Goal: Check status: Check status

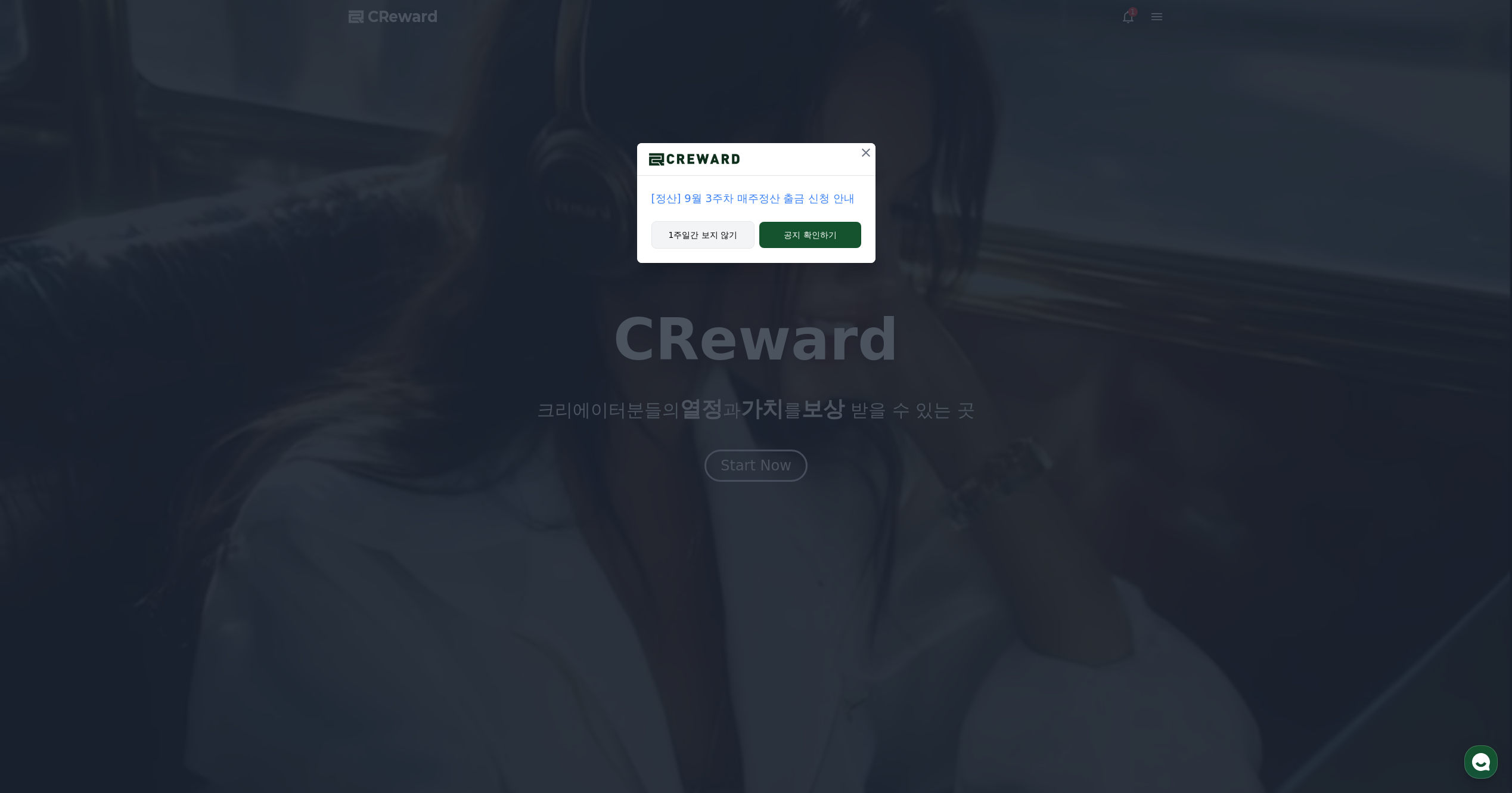
click at [703, 241] on button "1주일간 보지 않기" at bounding box center [703, 235] width 104 height 28
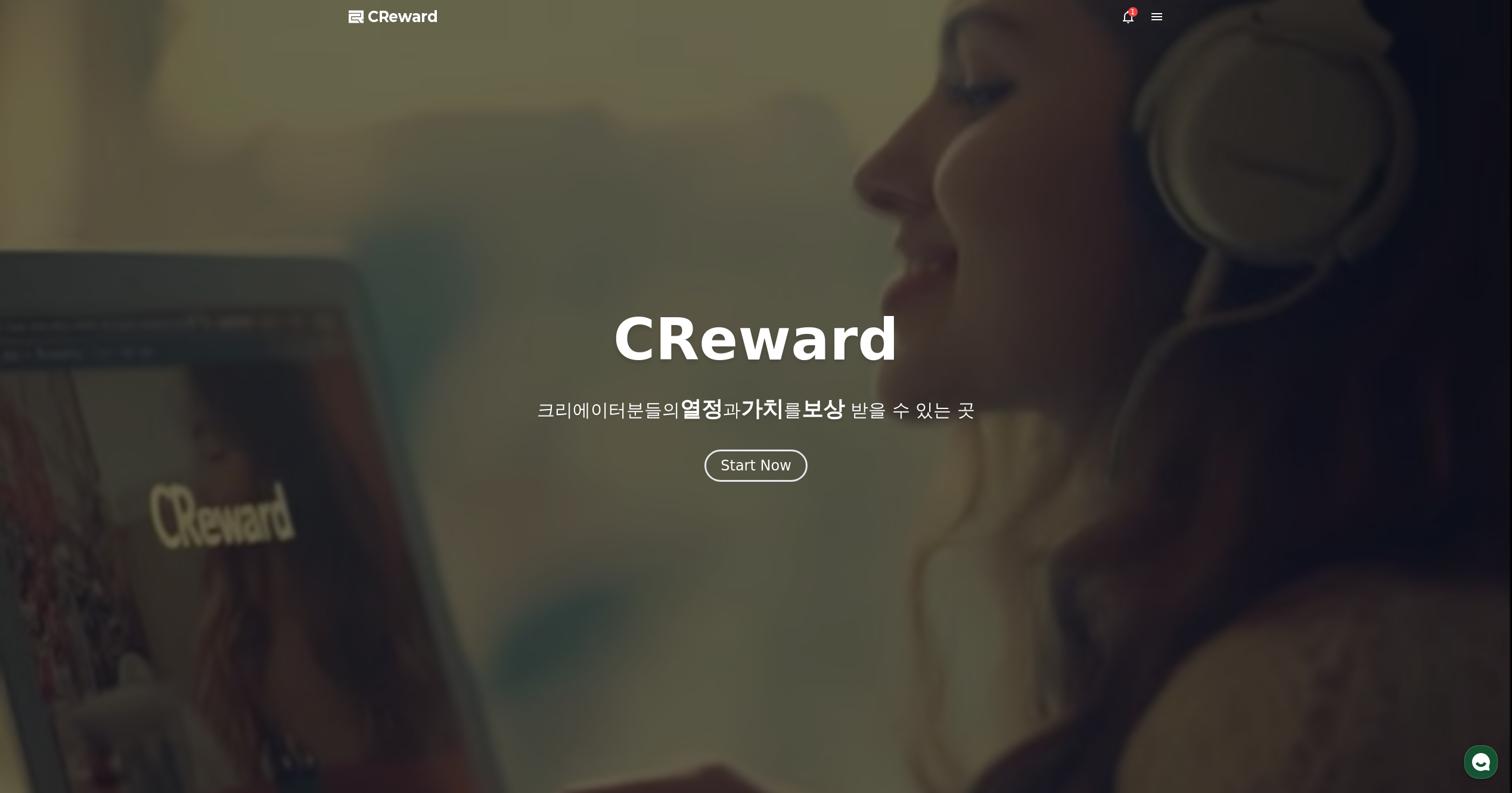
click at [1127, 17] on icon at bounding box center [1128, 17] width 15 height 15
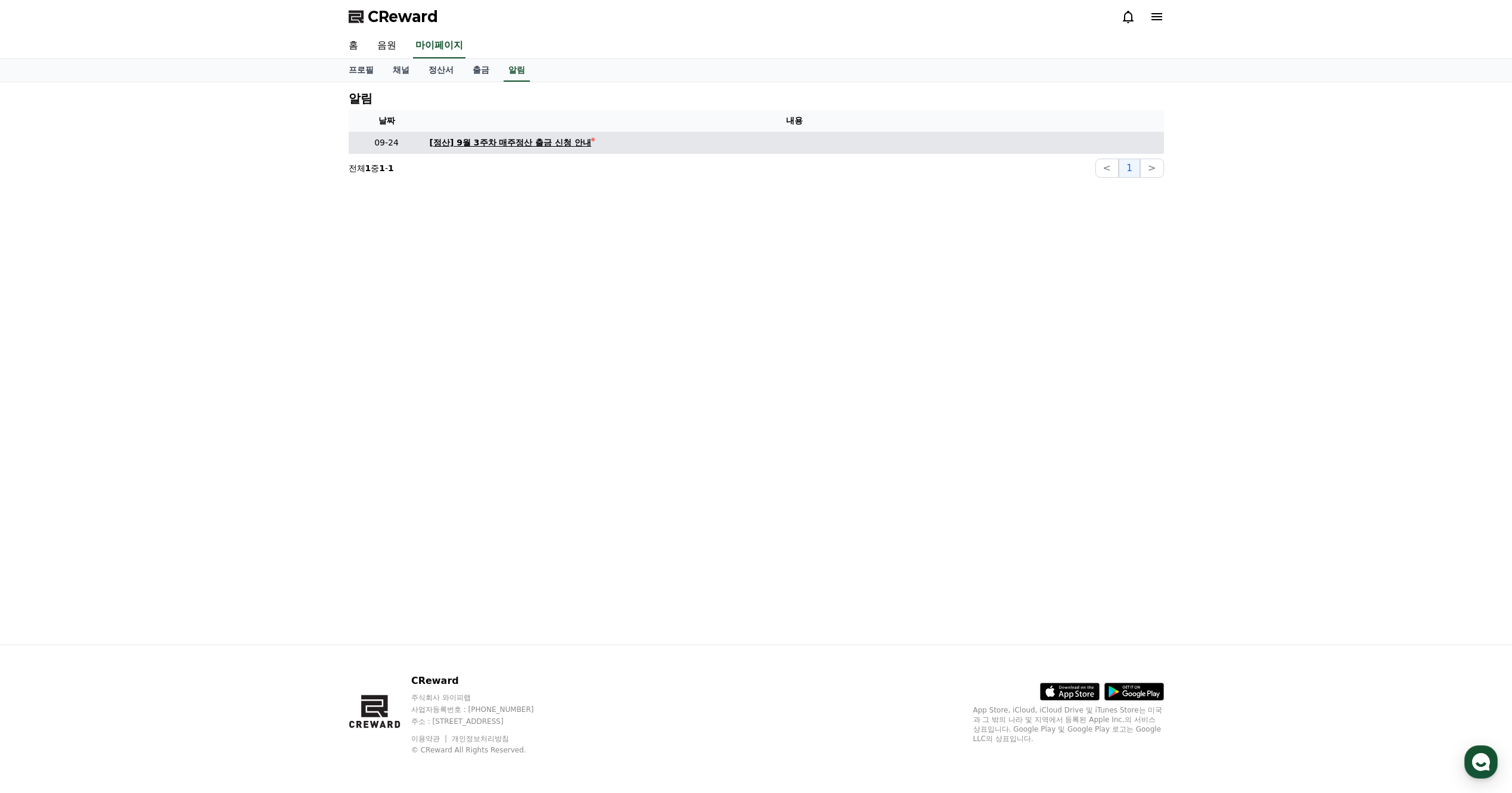
click at [568, 148] on div "[정산] 9월 3주차 매주정산 출금 신청 안내" at bounding box center [511, 143] width 162 height 12
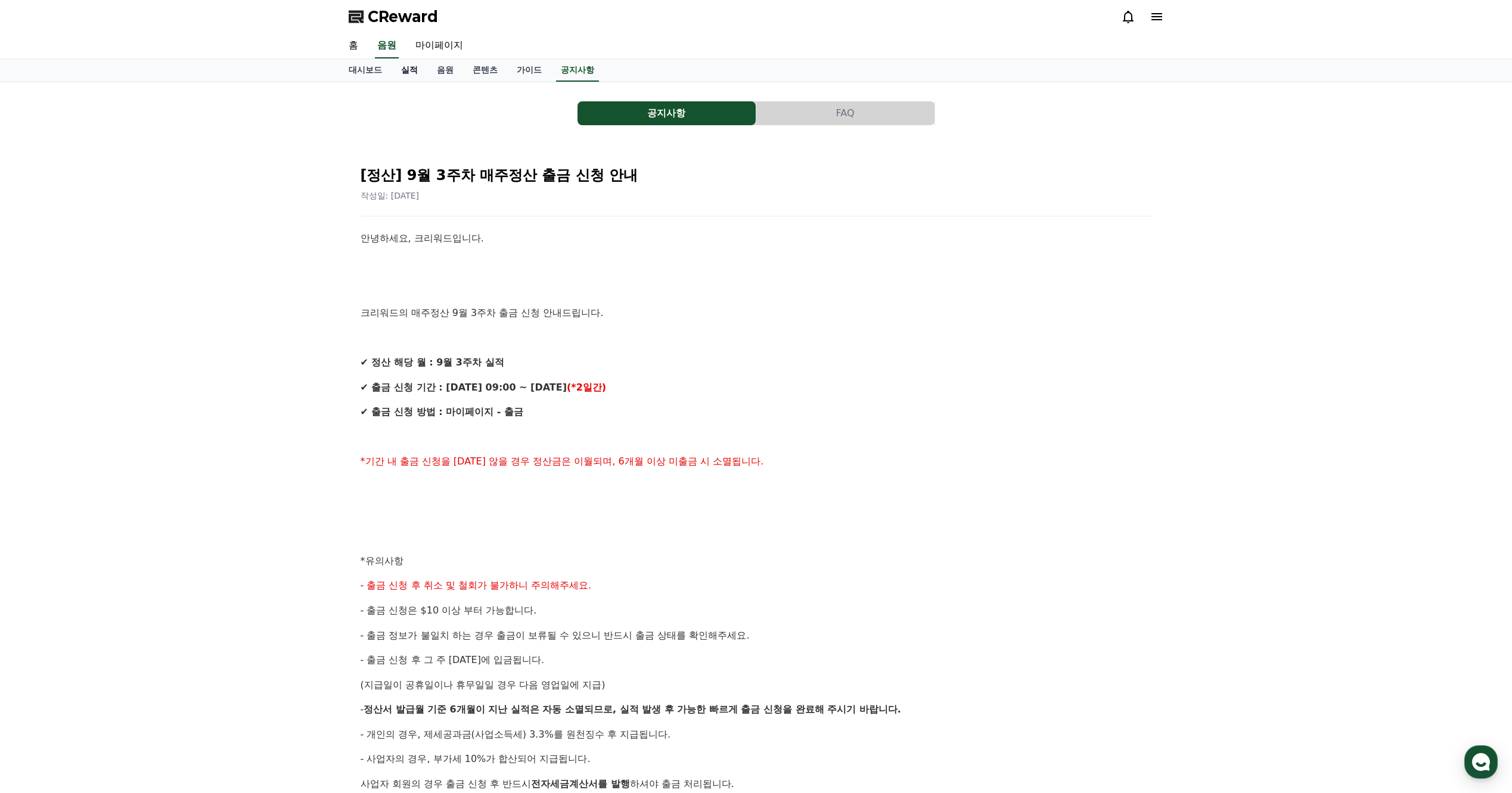
click at [414, 73] on link "실적" at bounding box center [410, 70] width 36 height 23
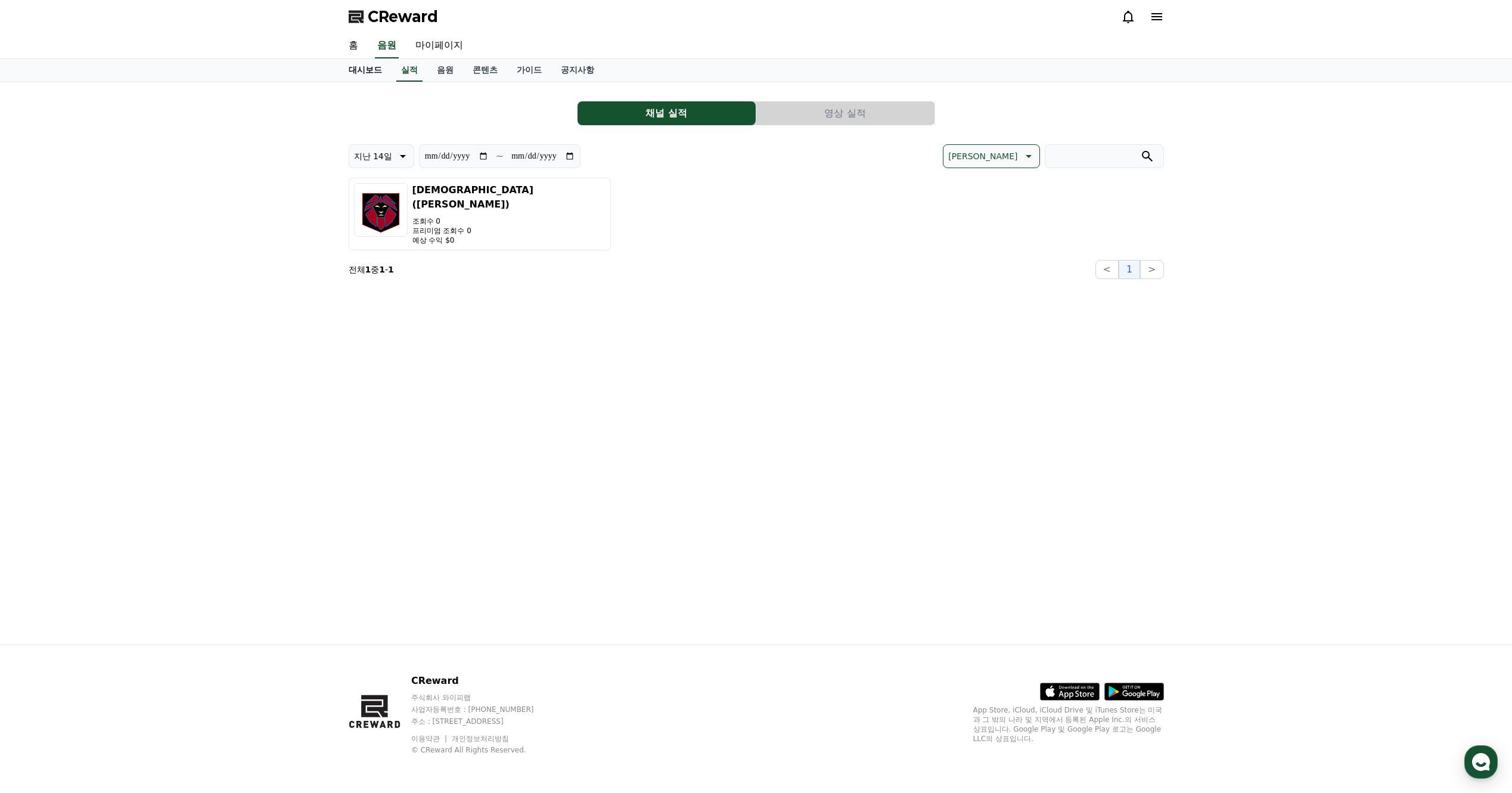
click at [368, 76] on link "대시보드" at bounding box center [365, 70] width 53 height 23
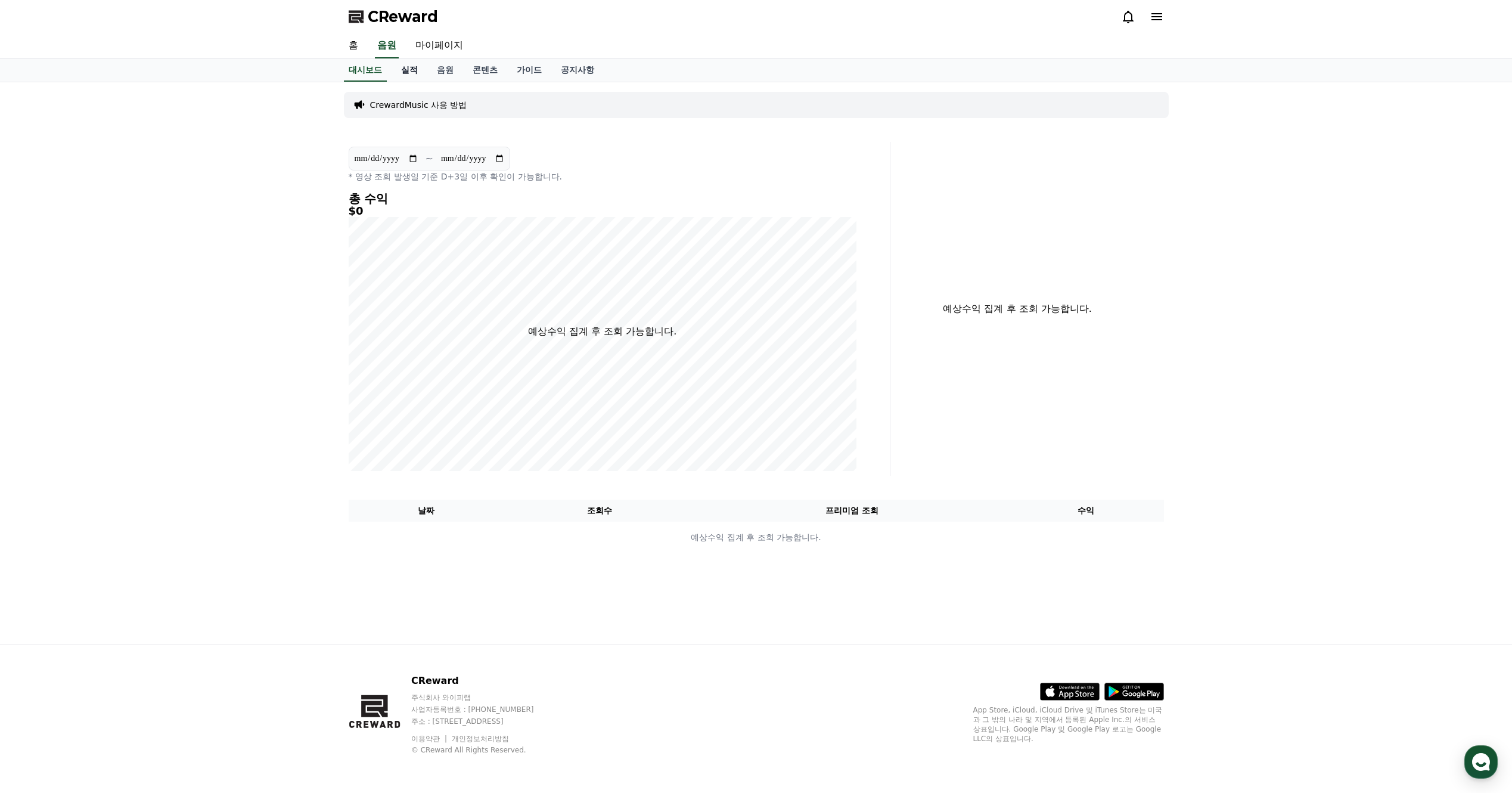
click at [392, 81] on link "실적" at bounding box center [410, 70] width 36 height 23
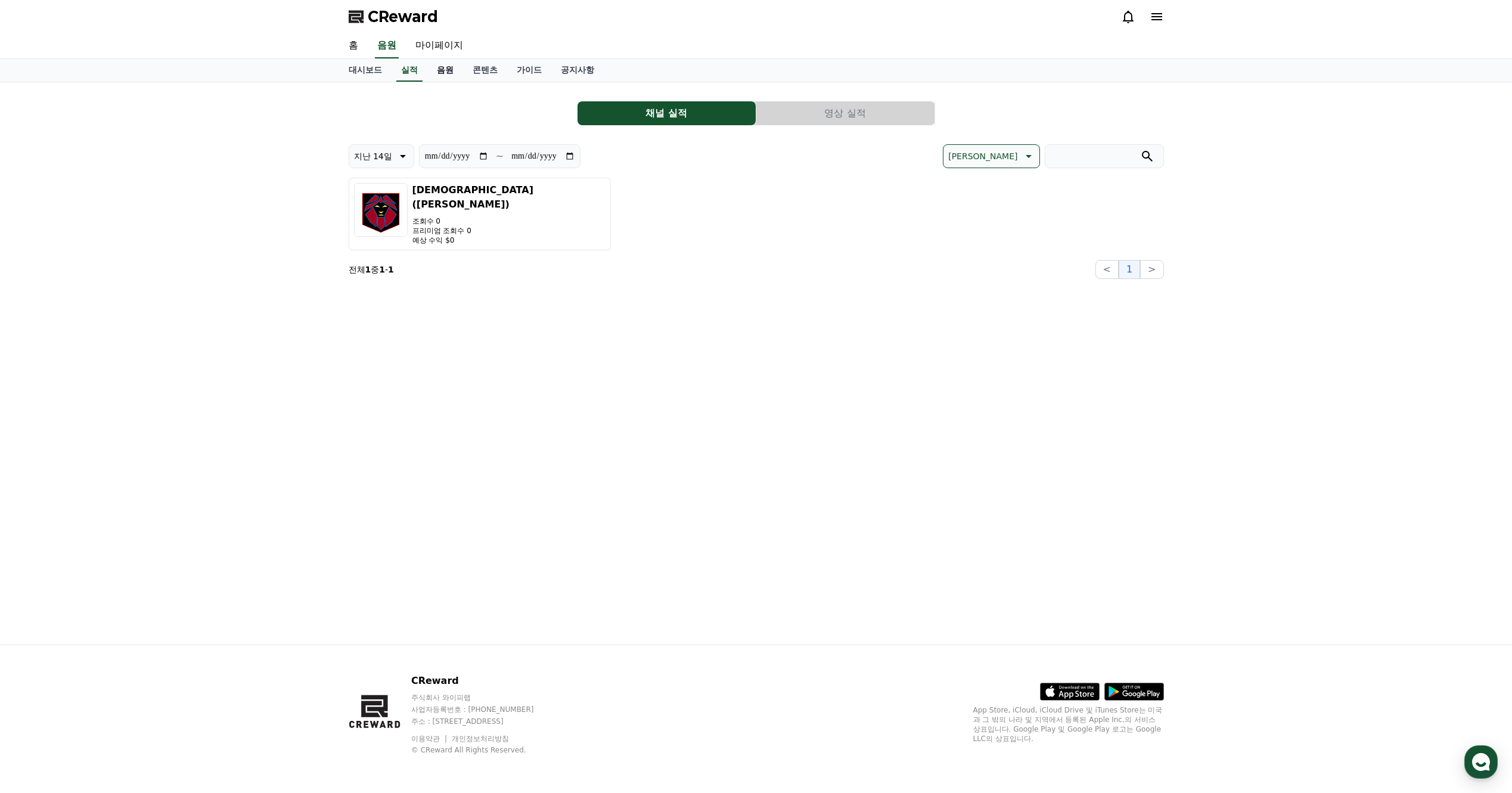
click at [438, 79] on link "음원" at bounding box center [446, 70] width 36 height 23
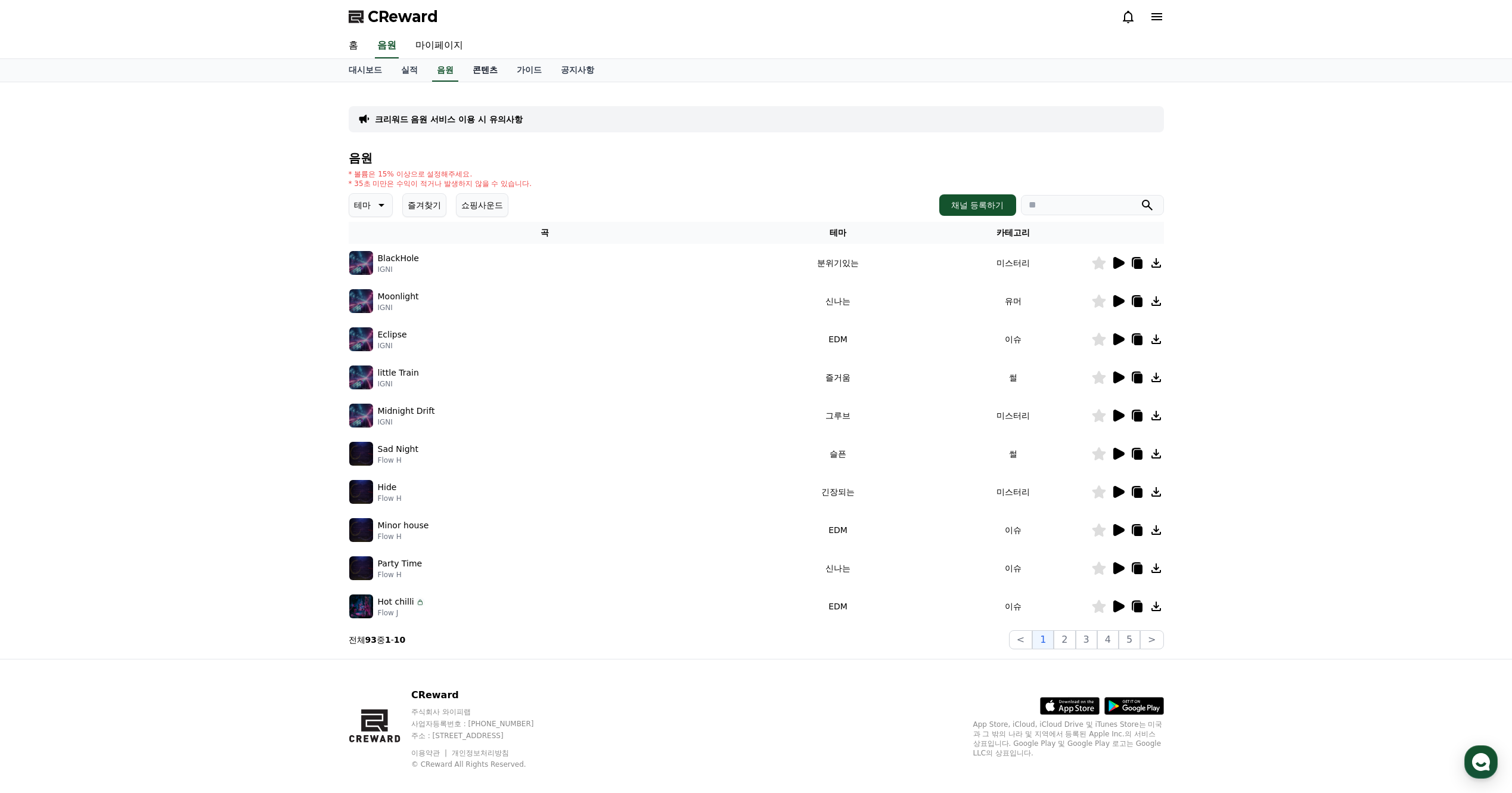
click at [489, 76] on link "콘텐츠" at bounding box center [485, 70] width 44 height 23
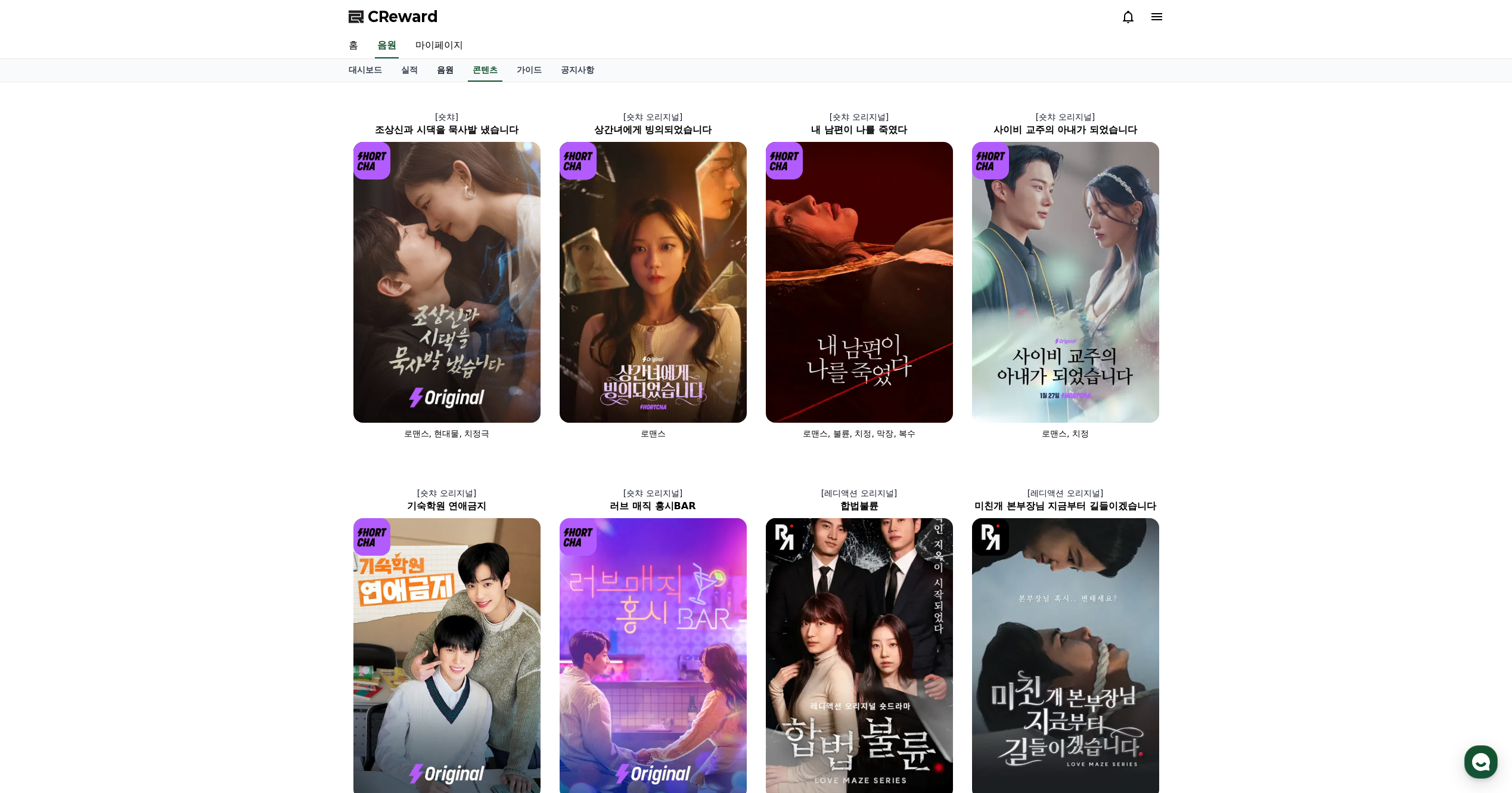
click at [455, 71] on link "음원" at bounding box center [446, 70] width 36 height 23
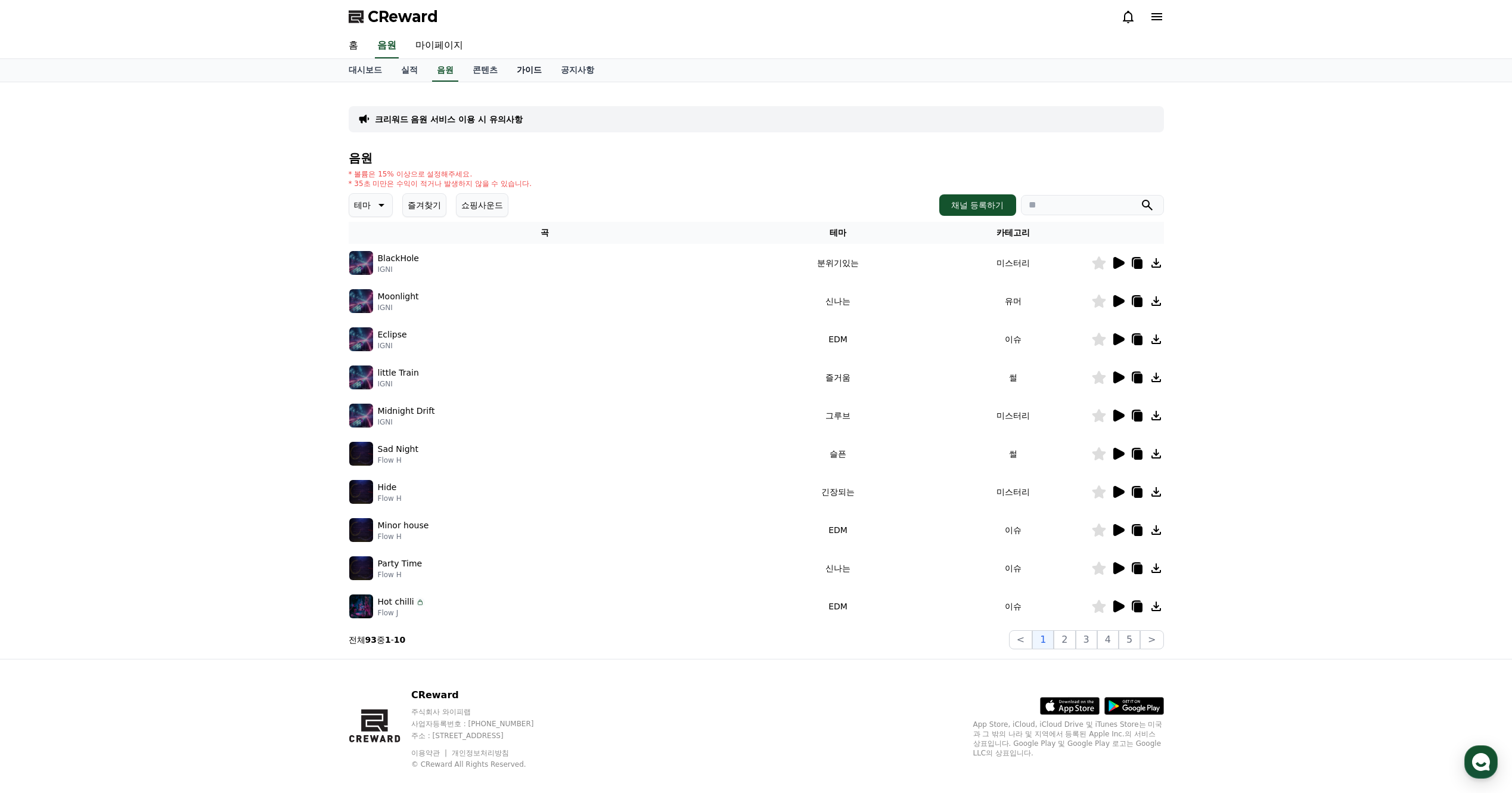
click at [527, 70] on link "가이드" at bounding box center [529, 70] width 44 height 23
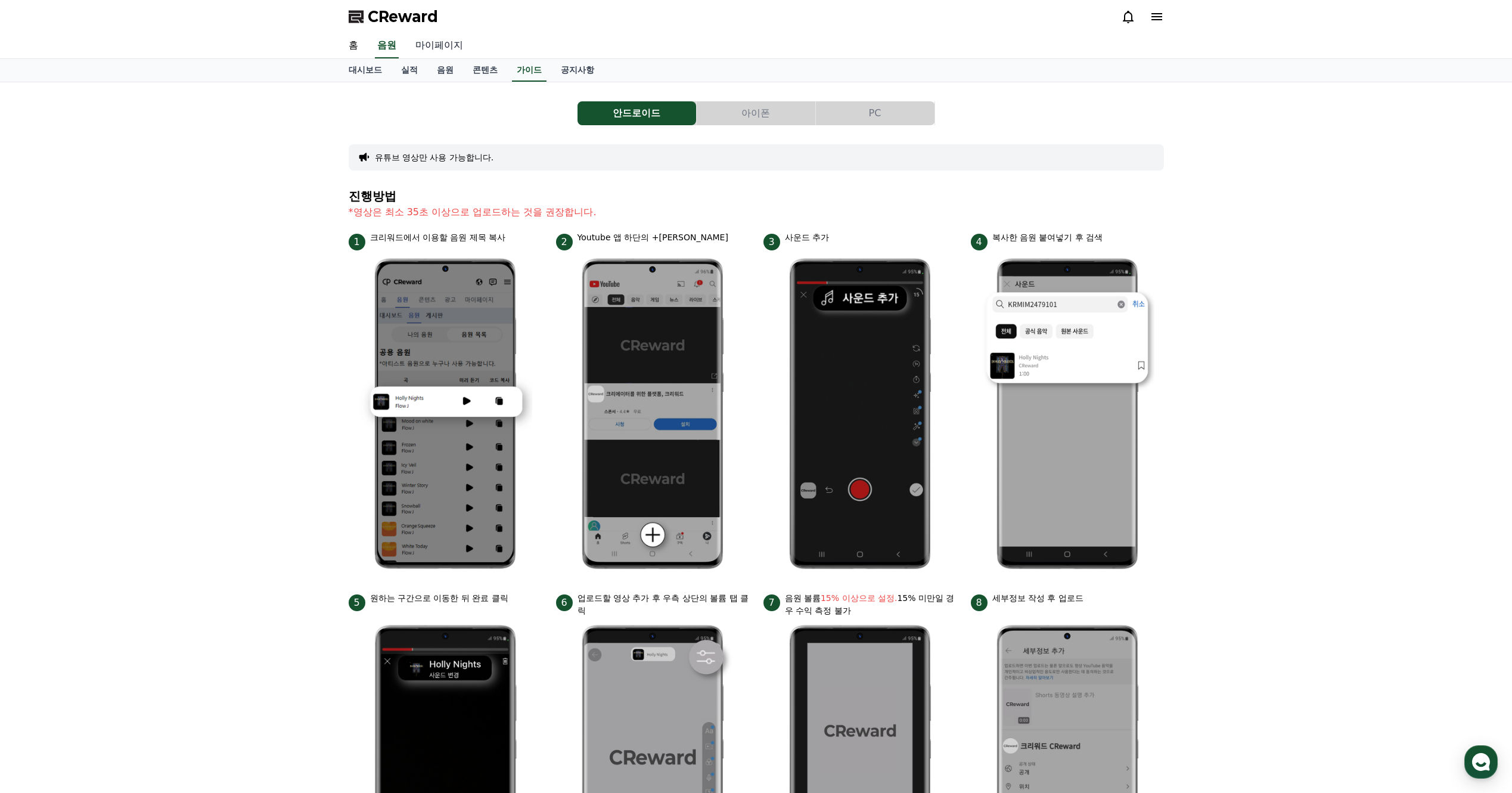
click at [437, 42] on link "마이페이지" at bounding box center [439, 46] width 67 height 25
select select "**********"
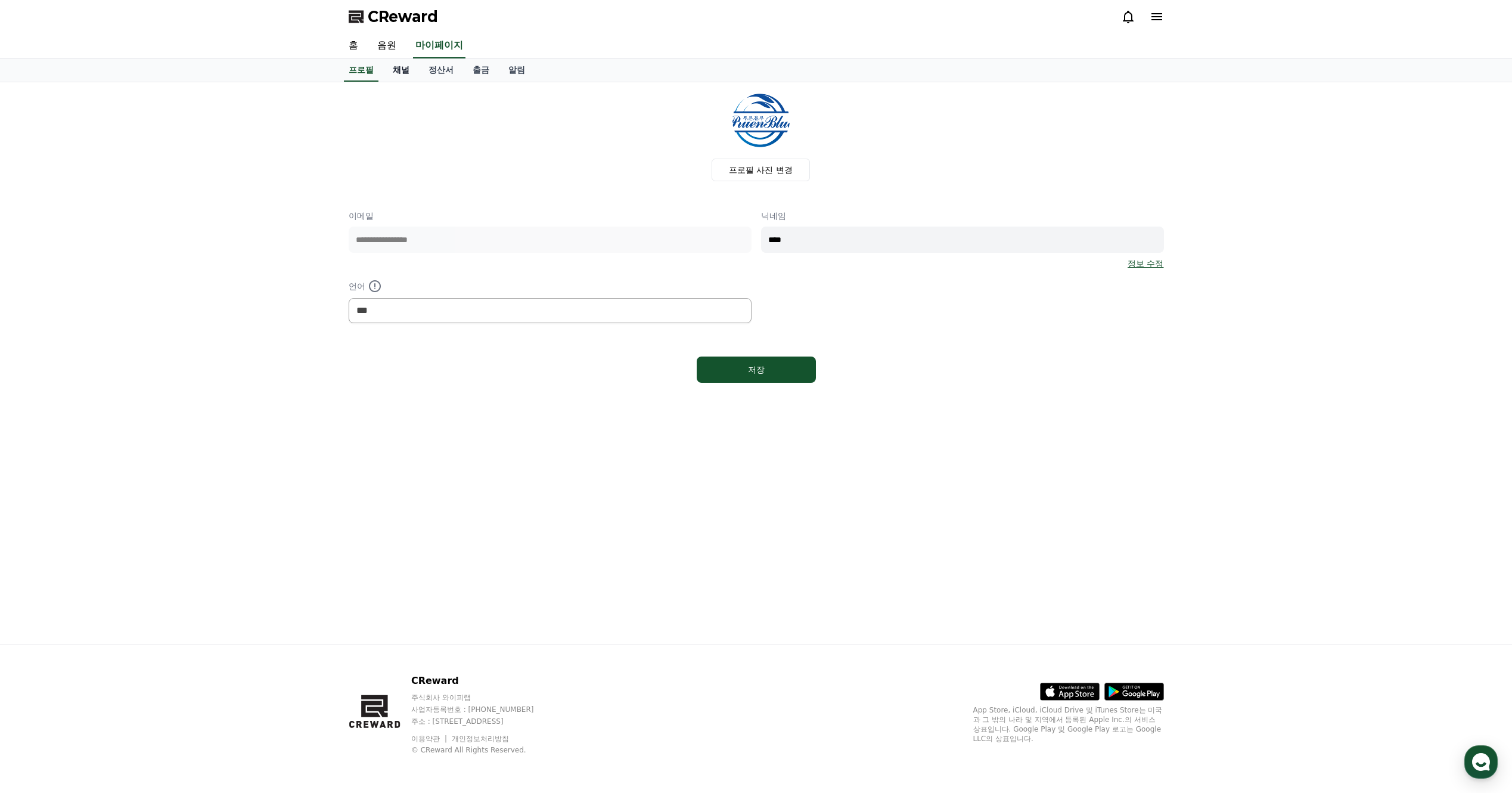
click at [406, 72] on link "채널" at bounding box center [401, 70] width 36 height 23
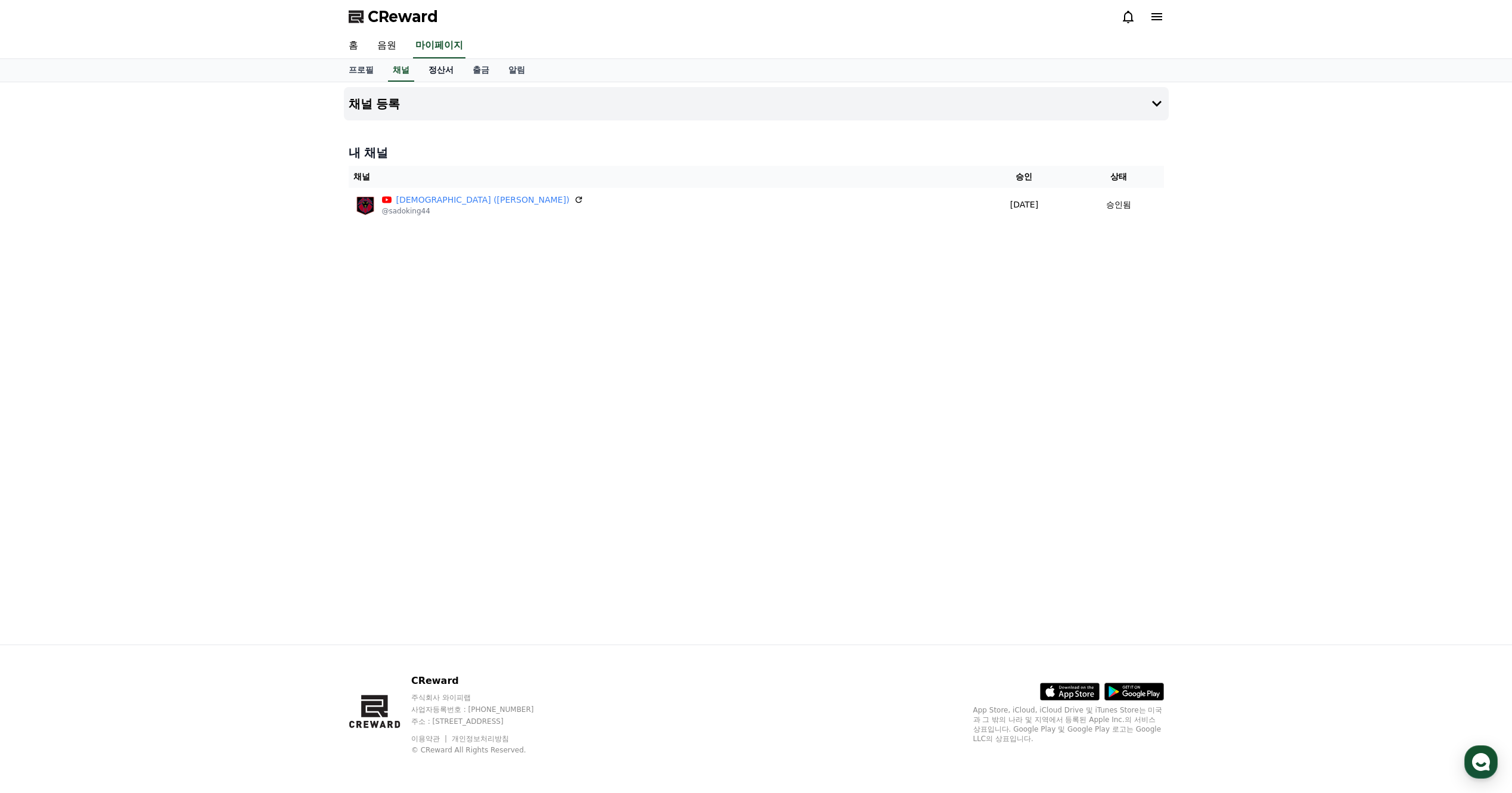
click at [429, 73] on link "정산서" at bounding box center [441, 70] width 44 height 23
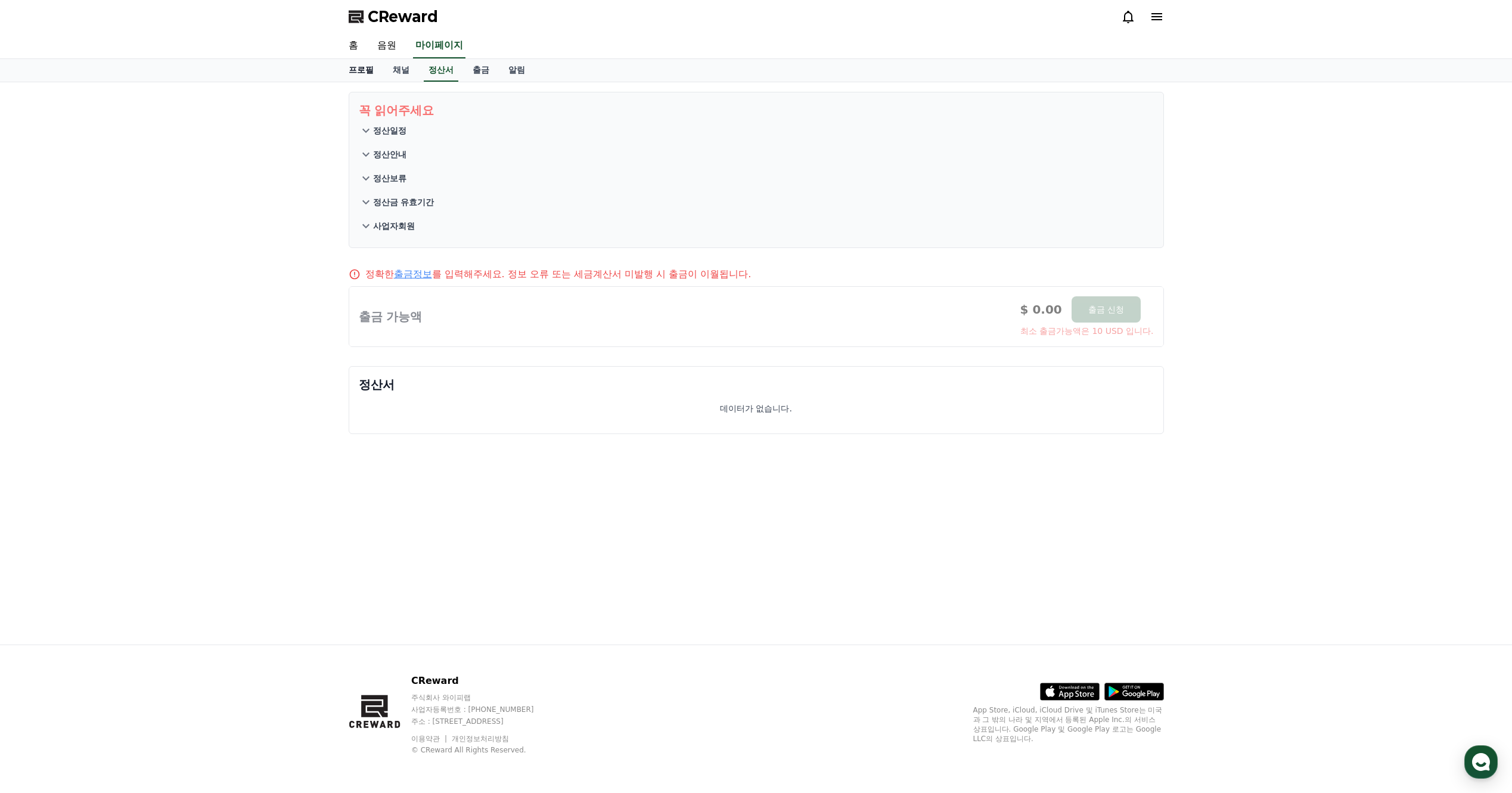
click at [358, 77] on link "프로필" at bounding box center [361, 70] width 44 height 23
select select "**********"
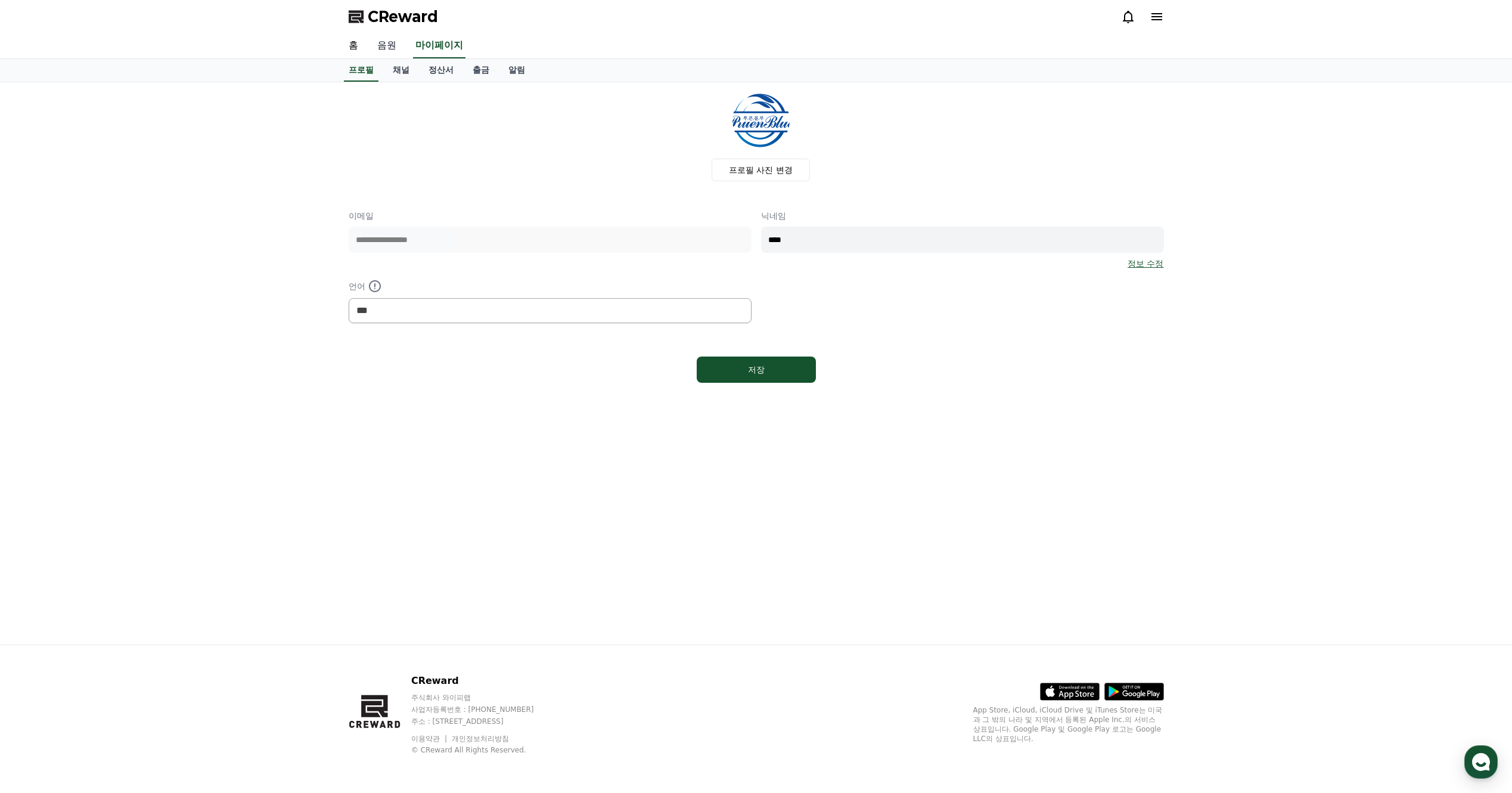
click at [383, 49] on link "음원" at bounding box center [387, 46] width 38 height 25
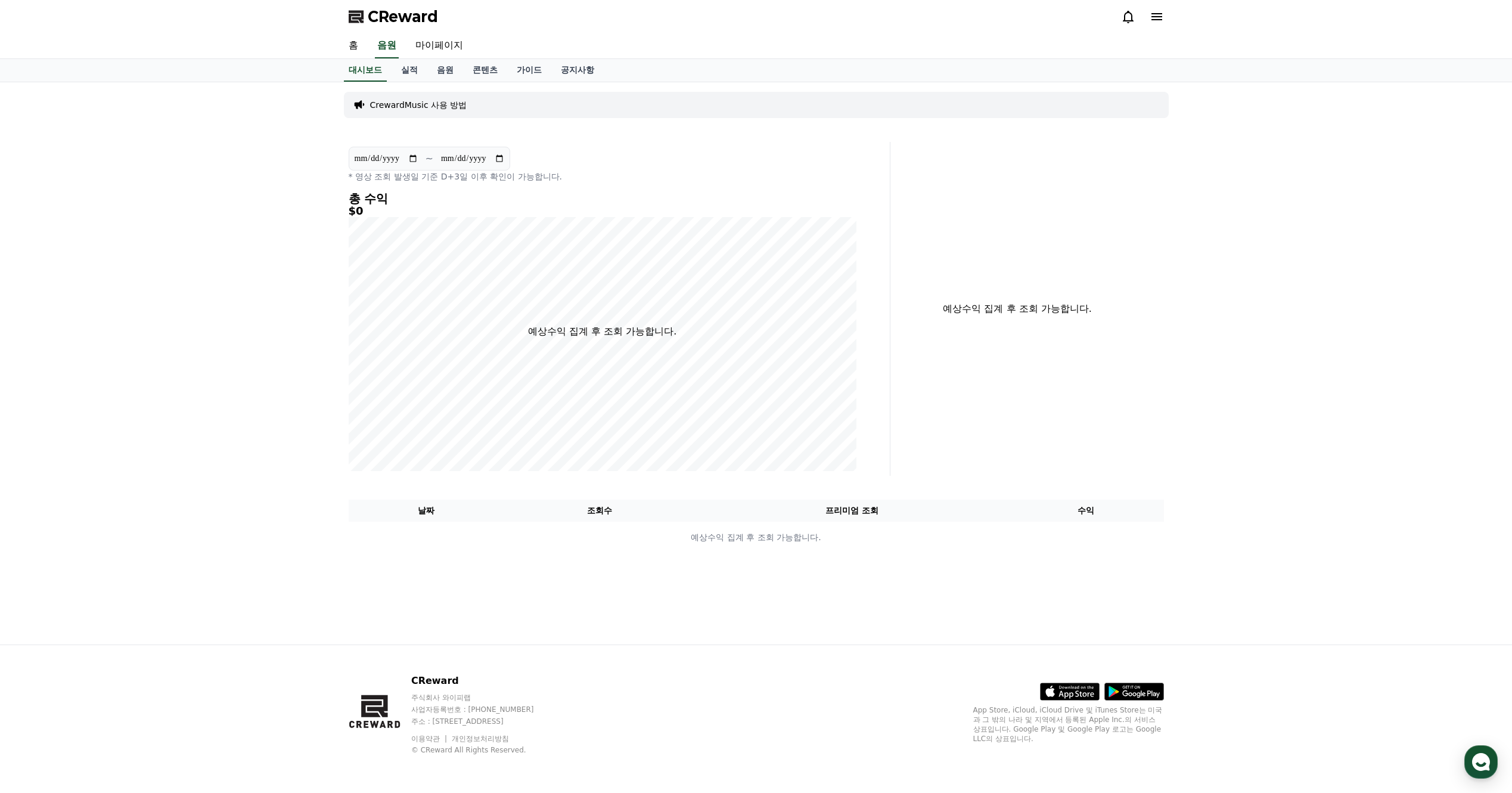
click at [368, 47] on div "홈 음원 마이페이지" at bounding box center [756, 46] width 834 height 25
click at [357, 47] on link "홈" at bounding box center [353, 46] width 28 height 25
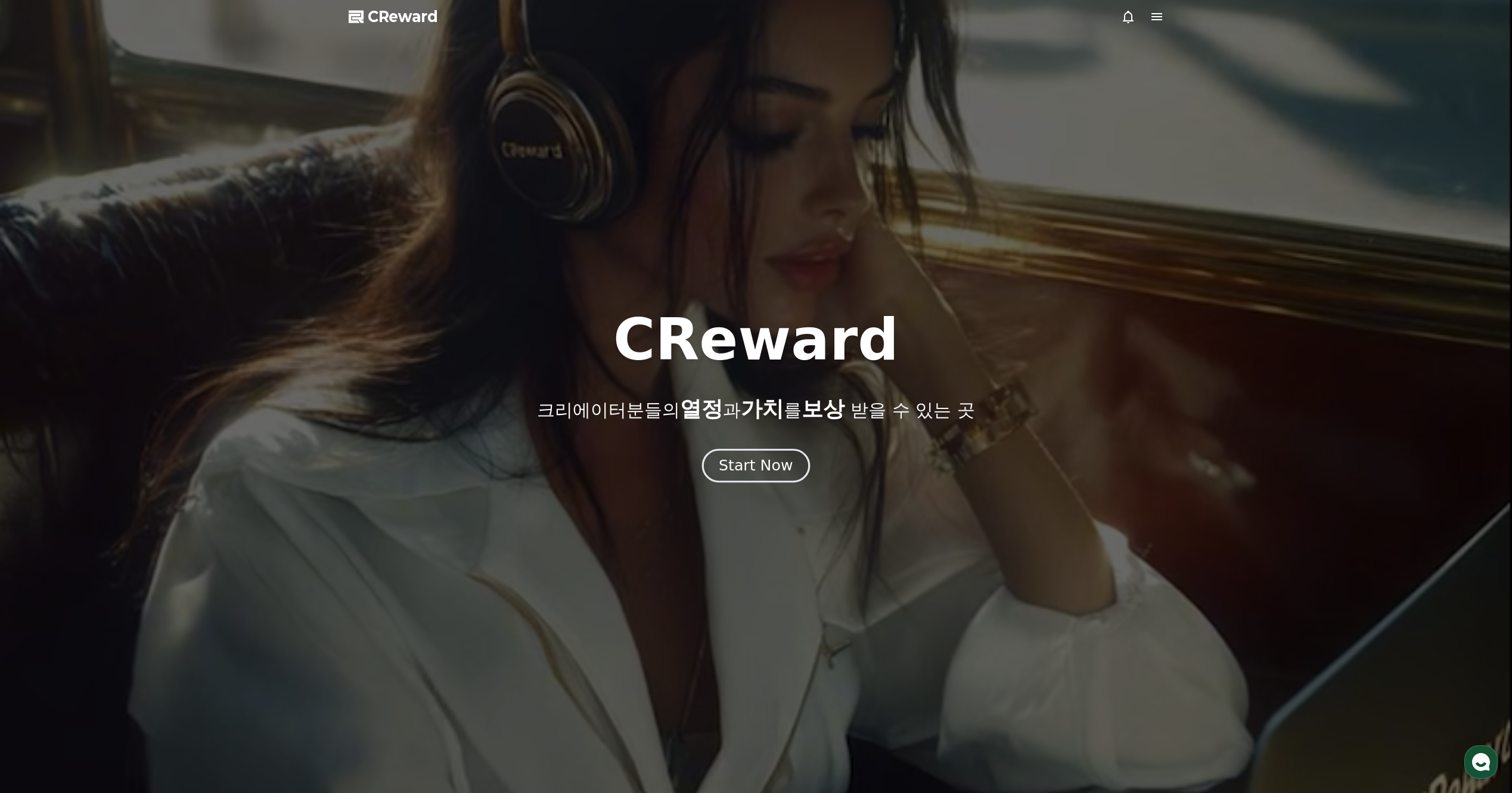
click at [744, 473] on div "Start Now" at bounding box center [755, 465] width 74 height 20
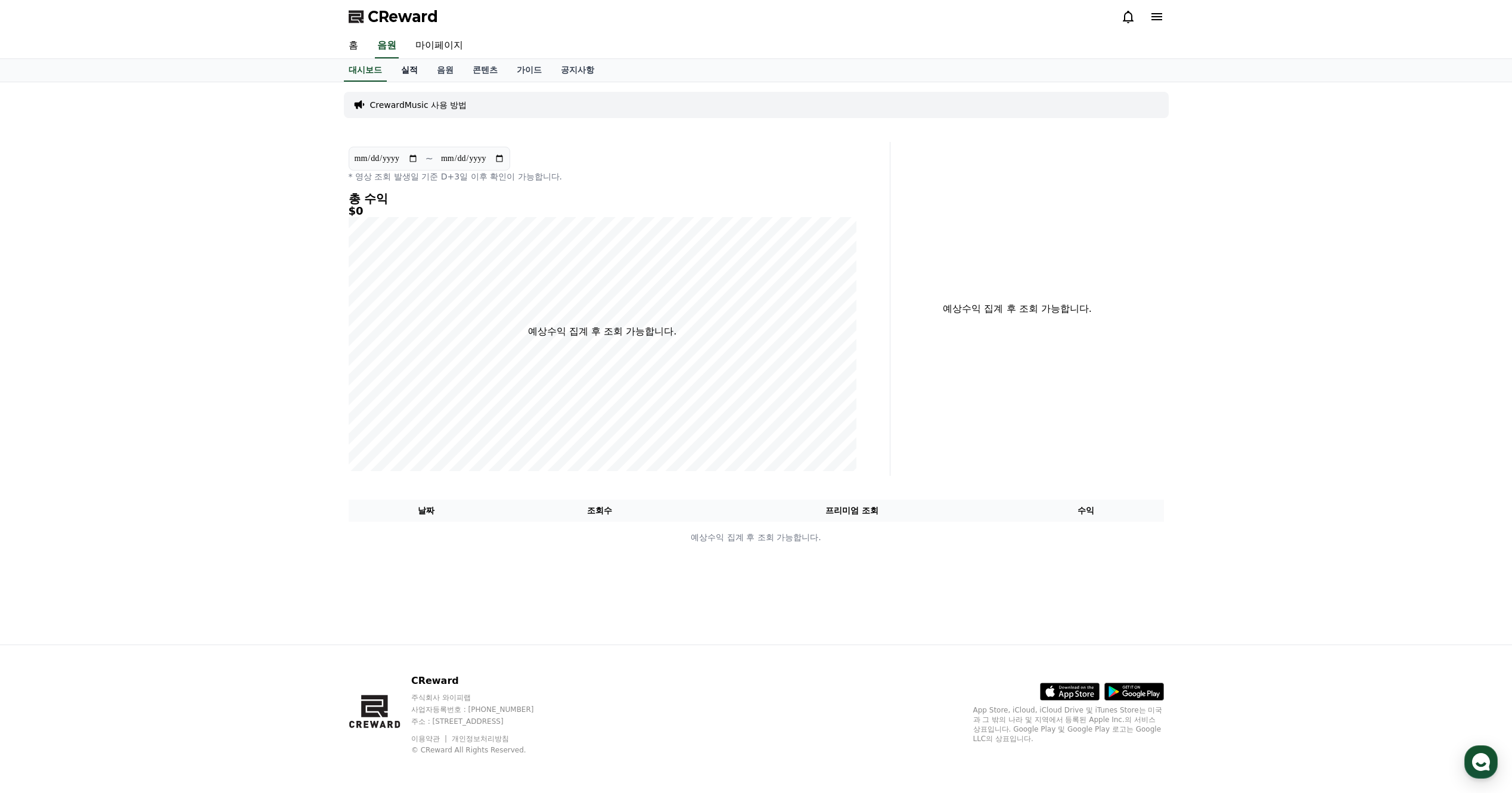
click at [407, 72] on link "실적" at bounding box center [410, 70] width 36 height 23
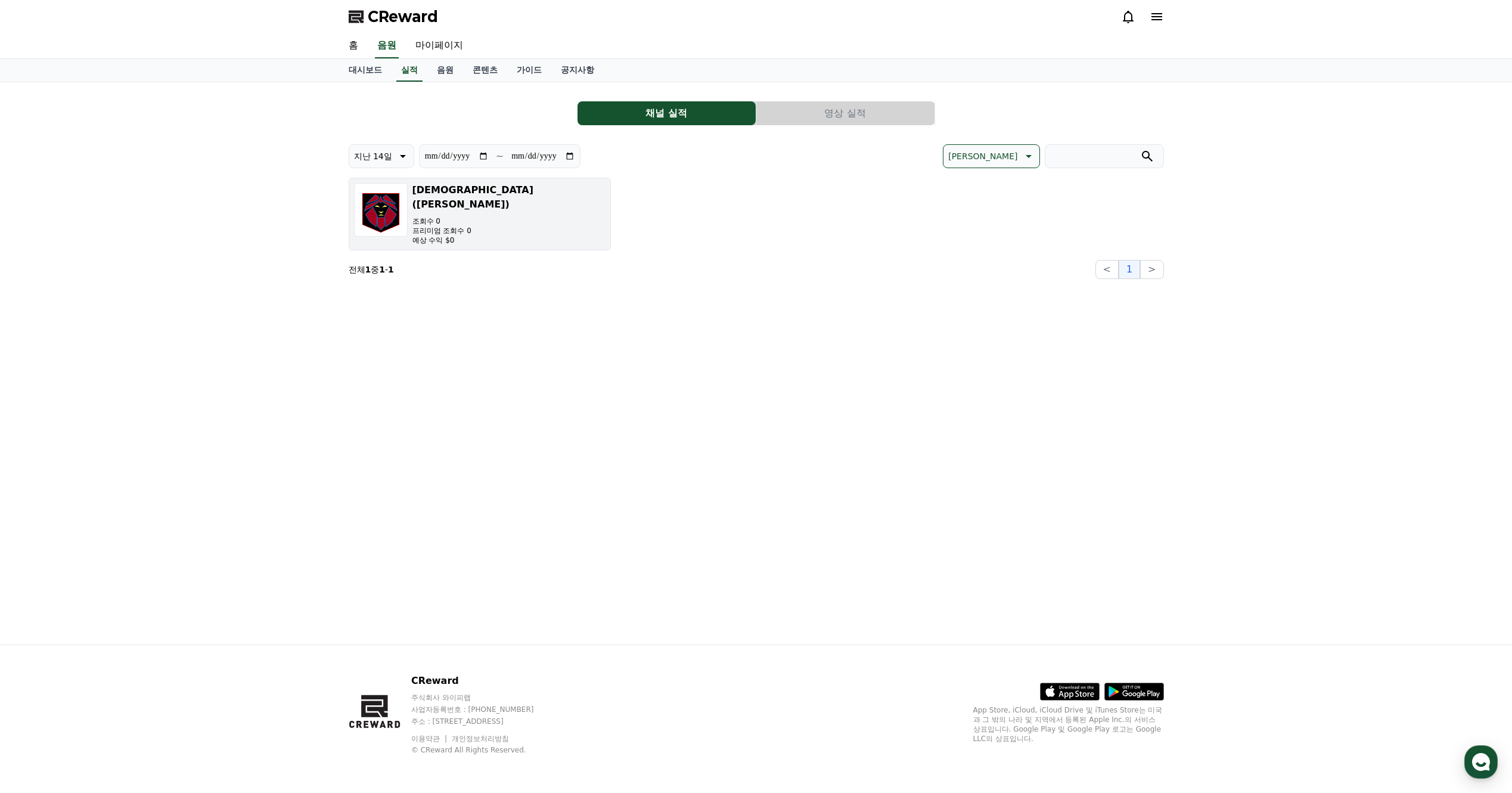
click at [541, 211] on button "[DEMOGRAPHIC_DATA] (SadoKing) 조회수 0 프리미엄 조회수 0 예상 수익 $0" at bounding box center [480, 214] width 263 height 73
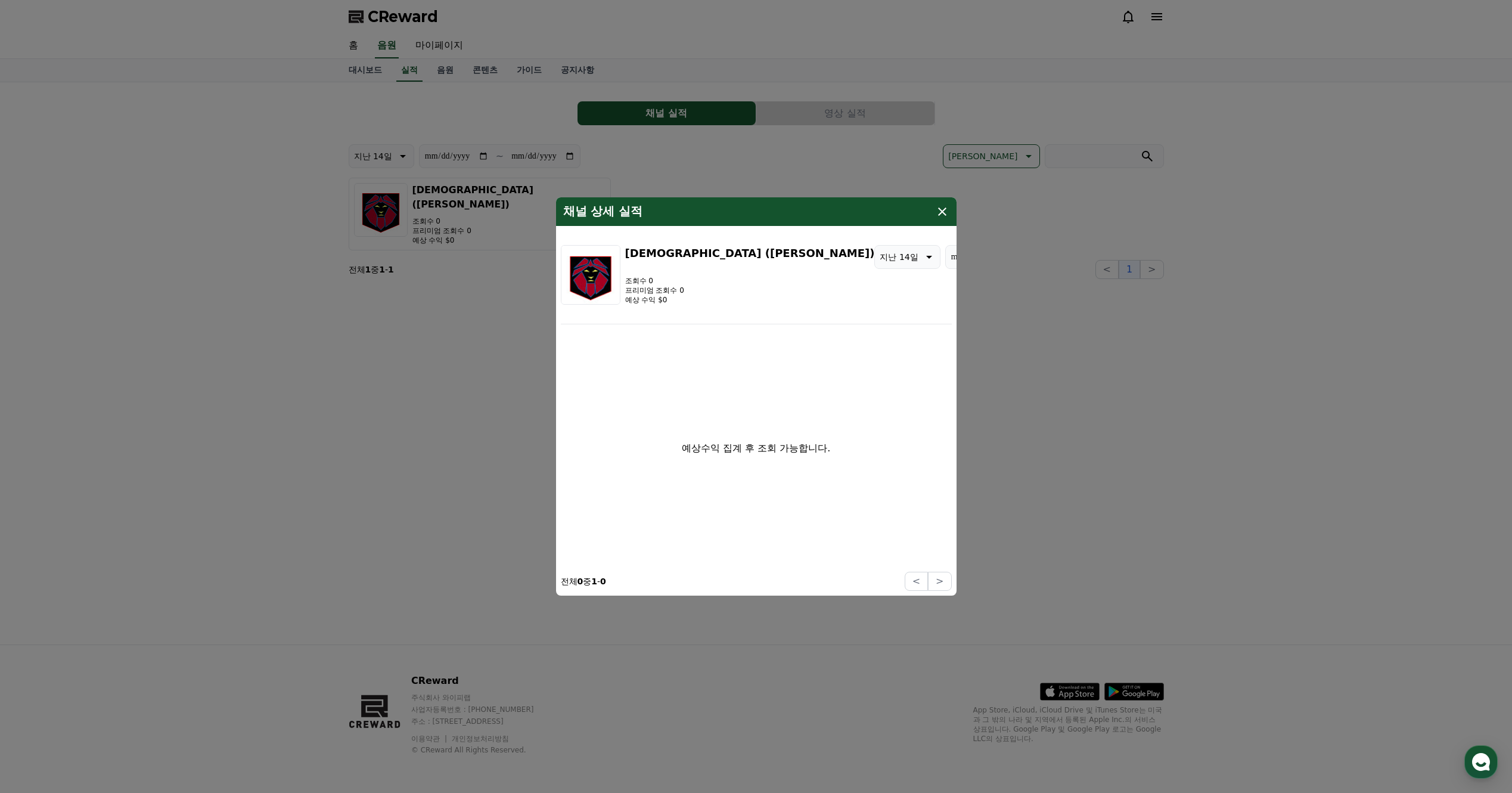
click at [941, 211] on icon "modal" at bounding box center [942, 211] width 8 height 8
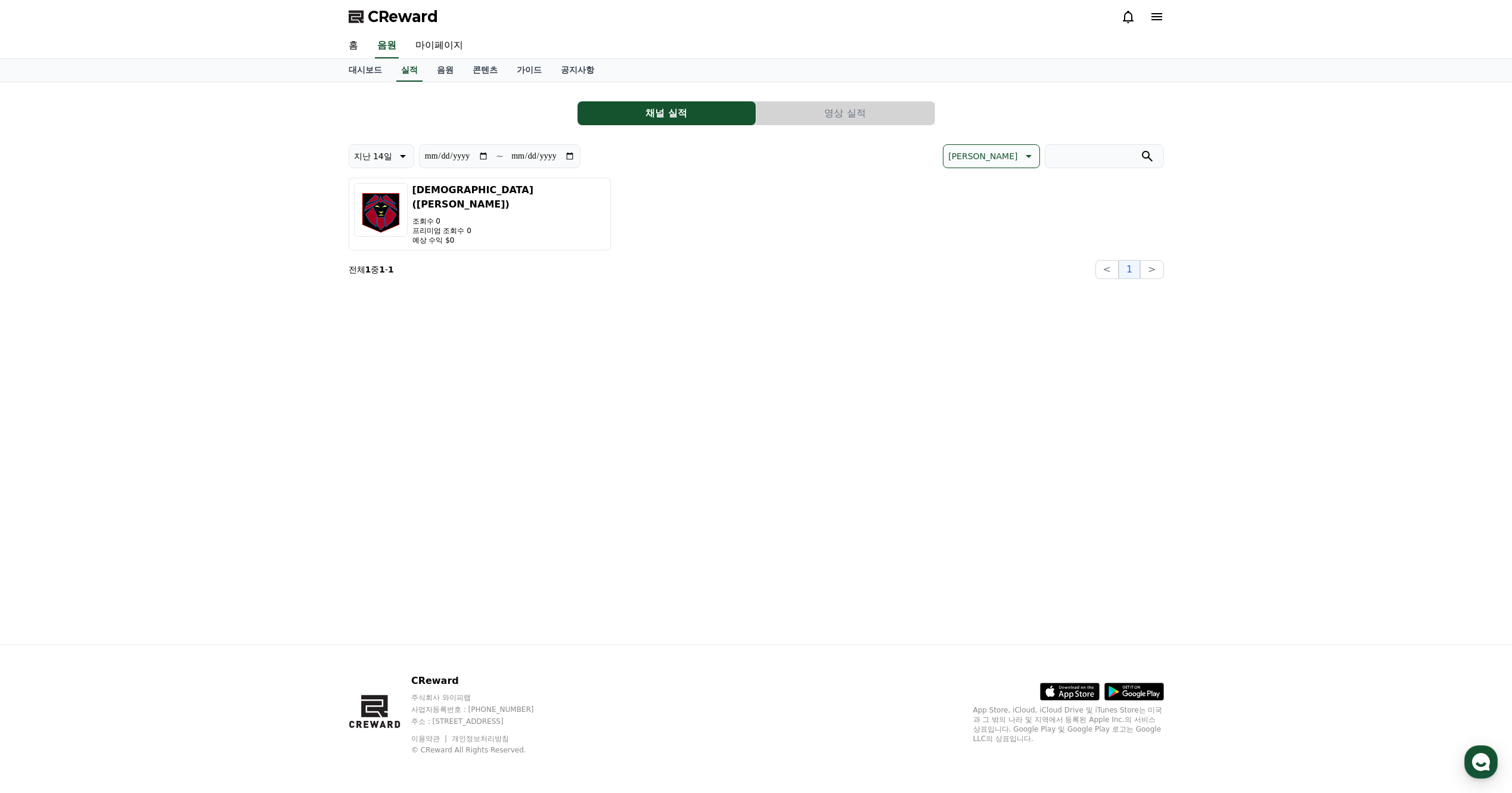
click at [594, 299] on div "**********" at bounding box center [756, 363] width 834 height 562
click at [810, 114] on button "영상 실적" at bounding box center [845, 113] width 178 height 24
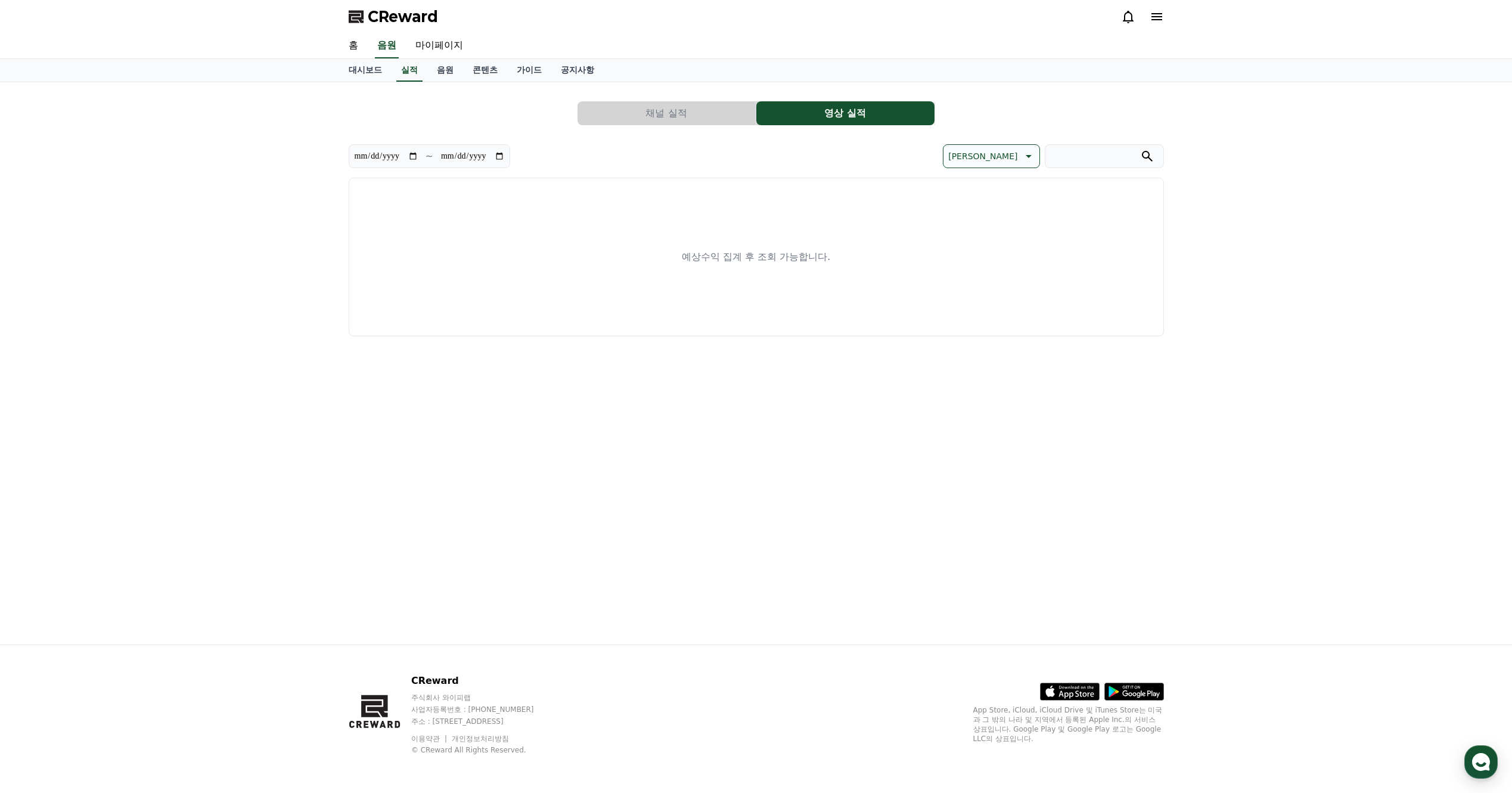
click at [713, 287] on div "예상수익 집계 후 조회 가능합니다." at bounding box center [756, 256] width 816 height 159
